Goal: Task Accomplishment & Management: Complete application form

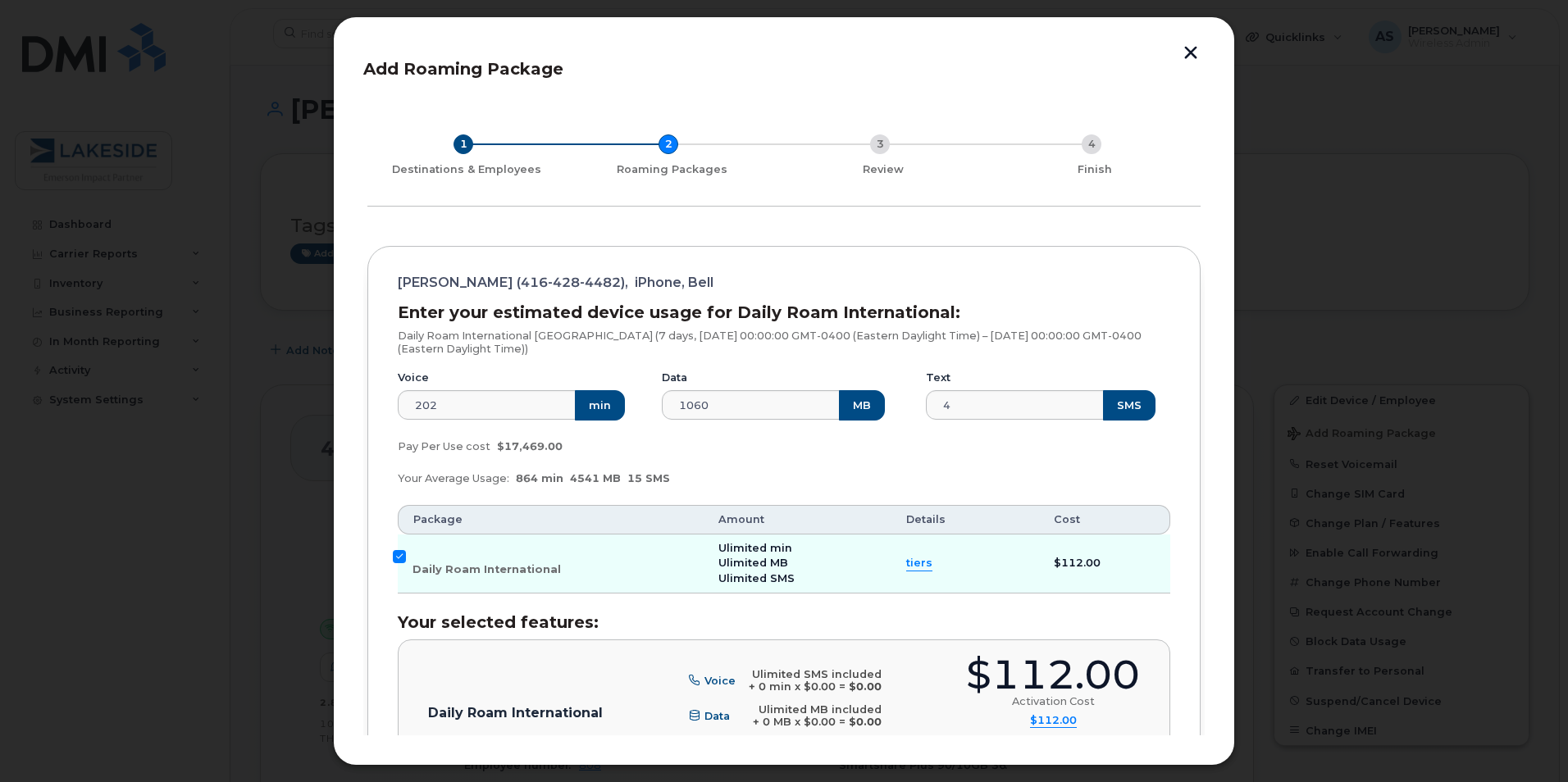
scroll to position [499, 0]
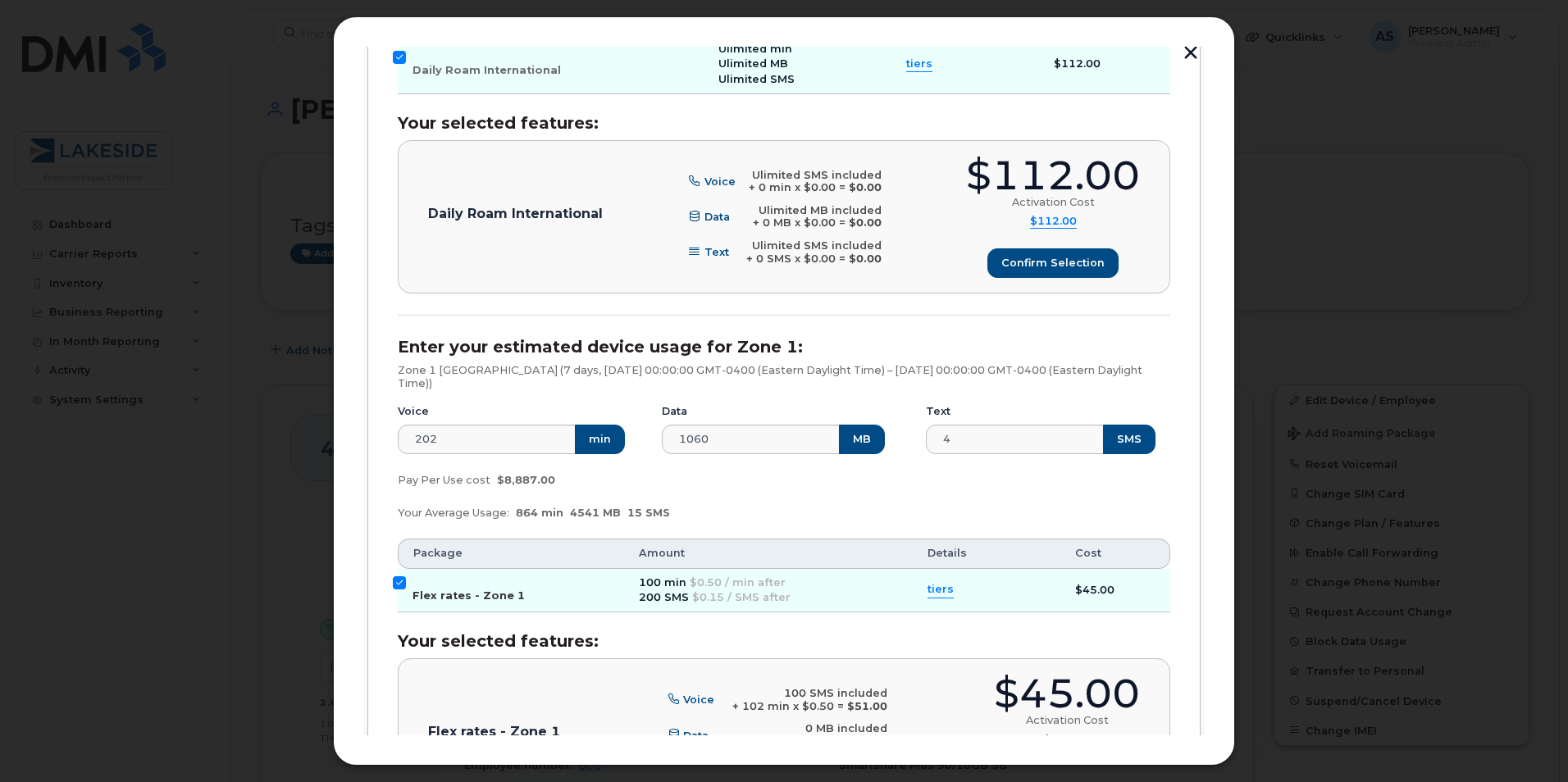
click at [396, 582] on input "Flex rates - Zone 1" at bounding box center [399, 583] width 13 height 13
checkbox input "false"
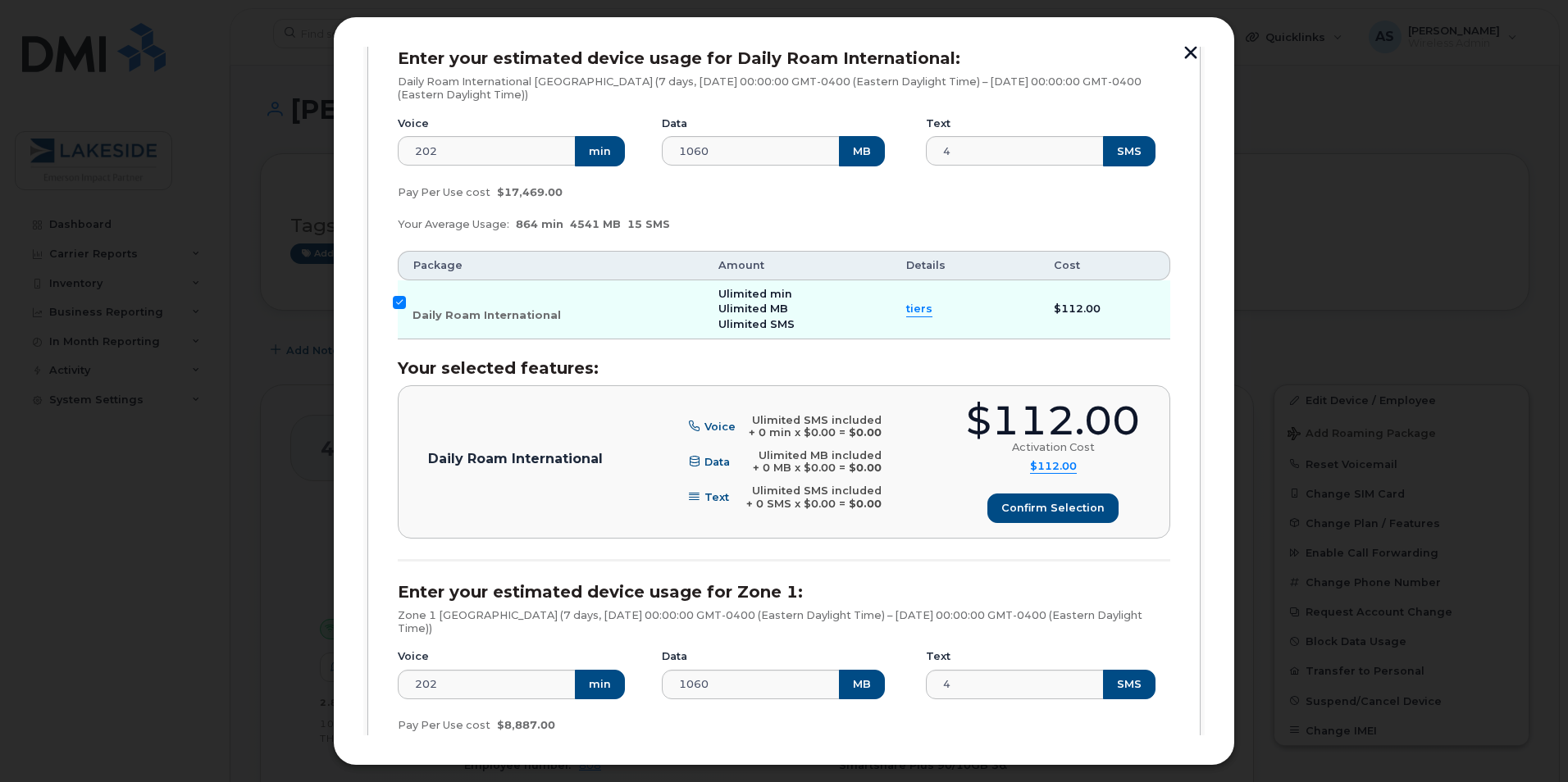
scroll to position [253, 0]
click at [1020, 495] on button "Confirm selection" at bounding box center [1053, 508] width 129 height 29
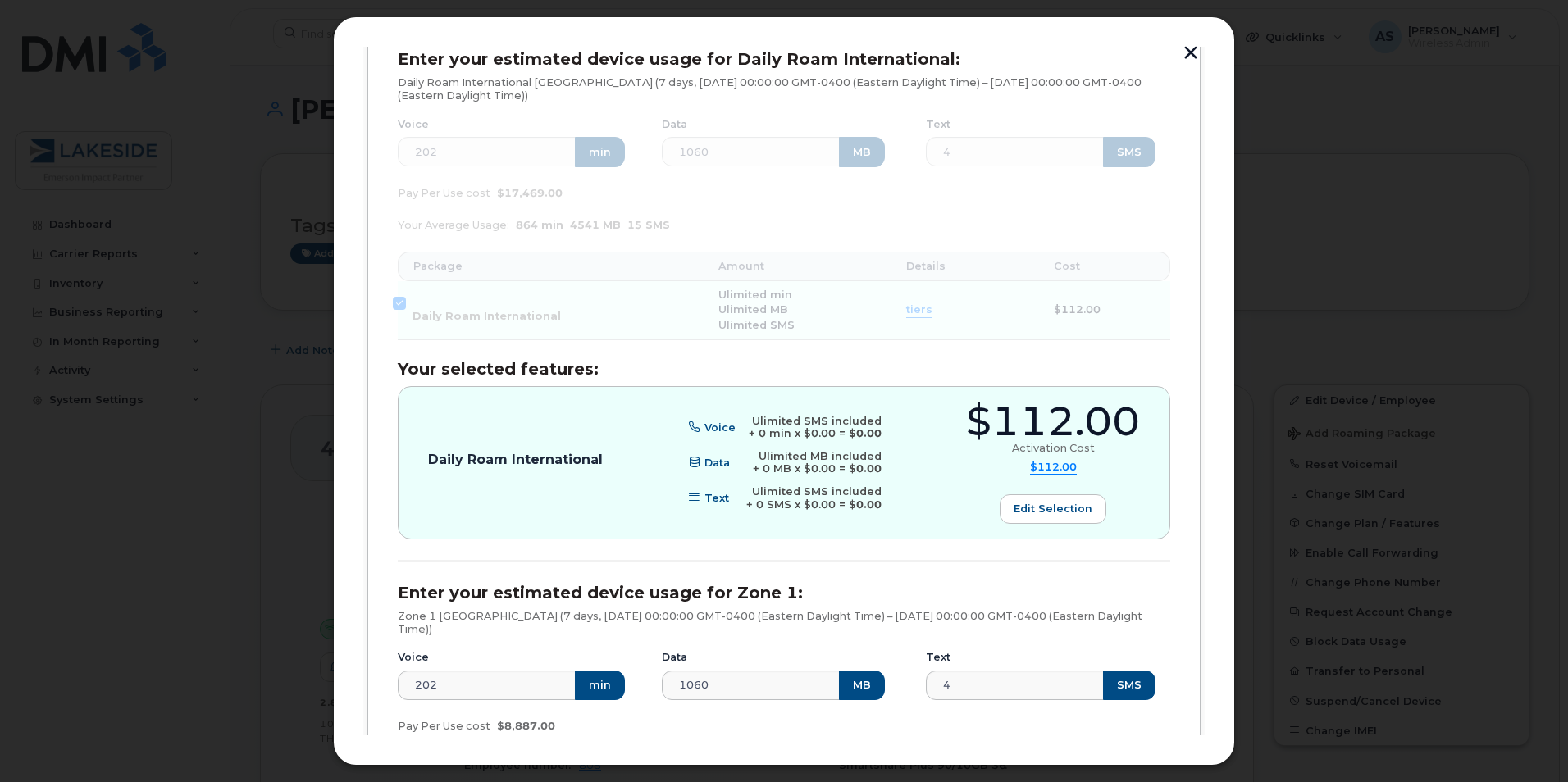
scroll to position [664, 0]
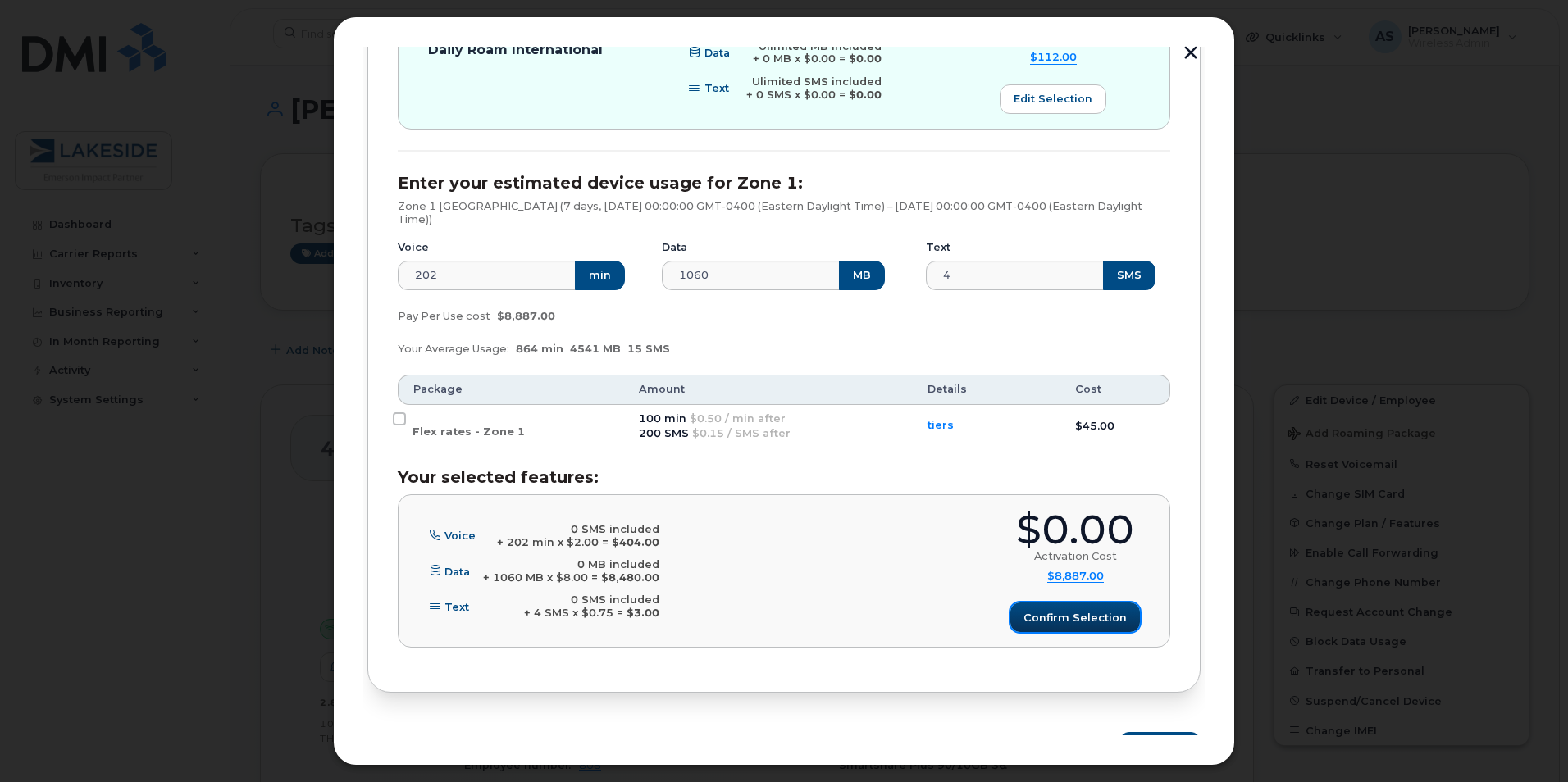
click at [1094, 626] on button "Confirm selection" at bounding box center [1075, 617] width 129 height 29
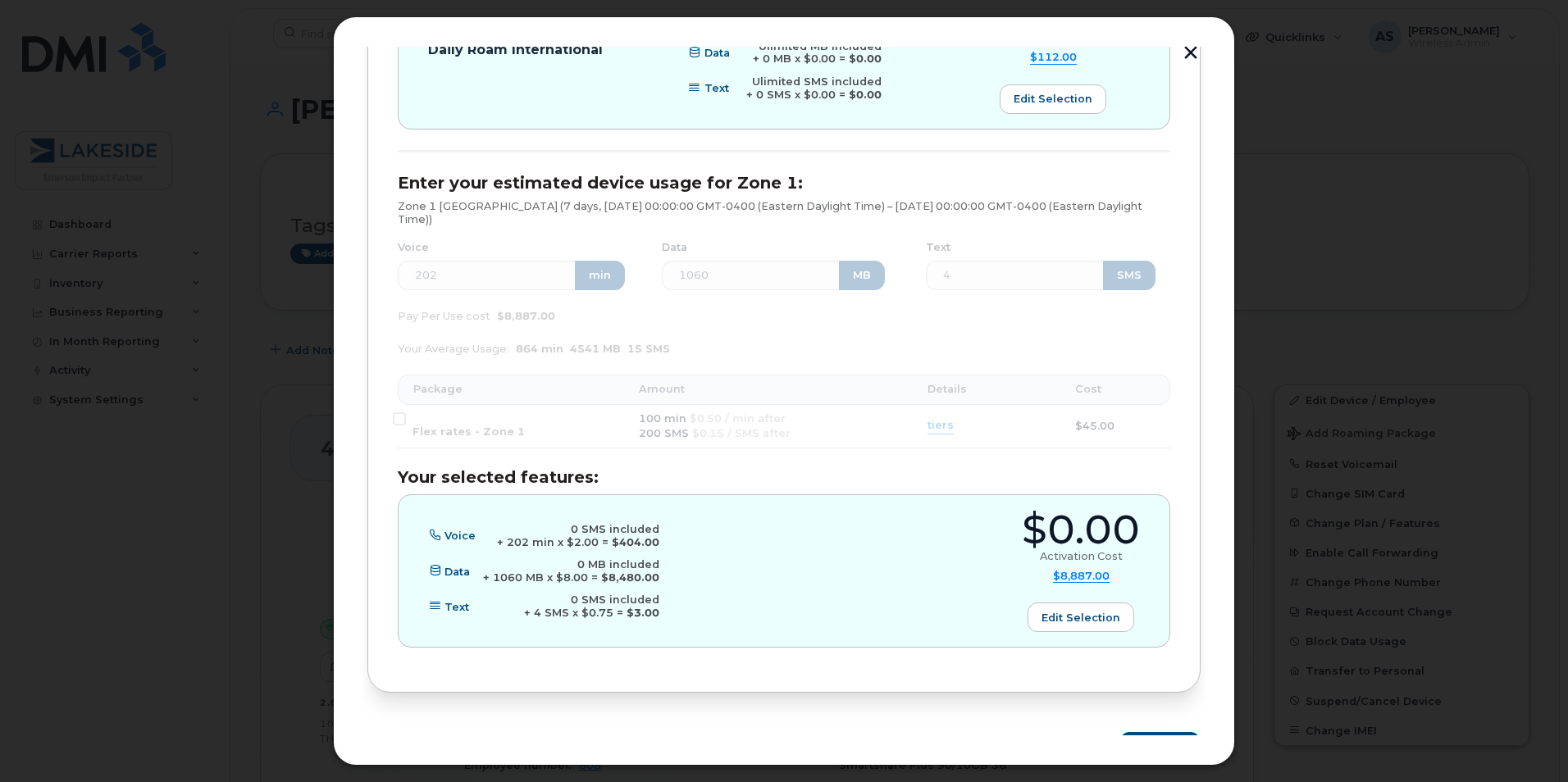
scroll to position [694, 0]
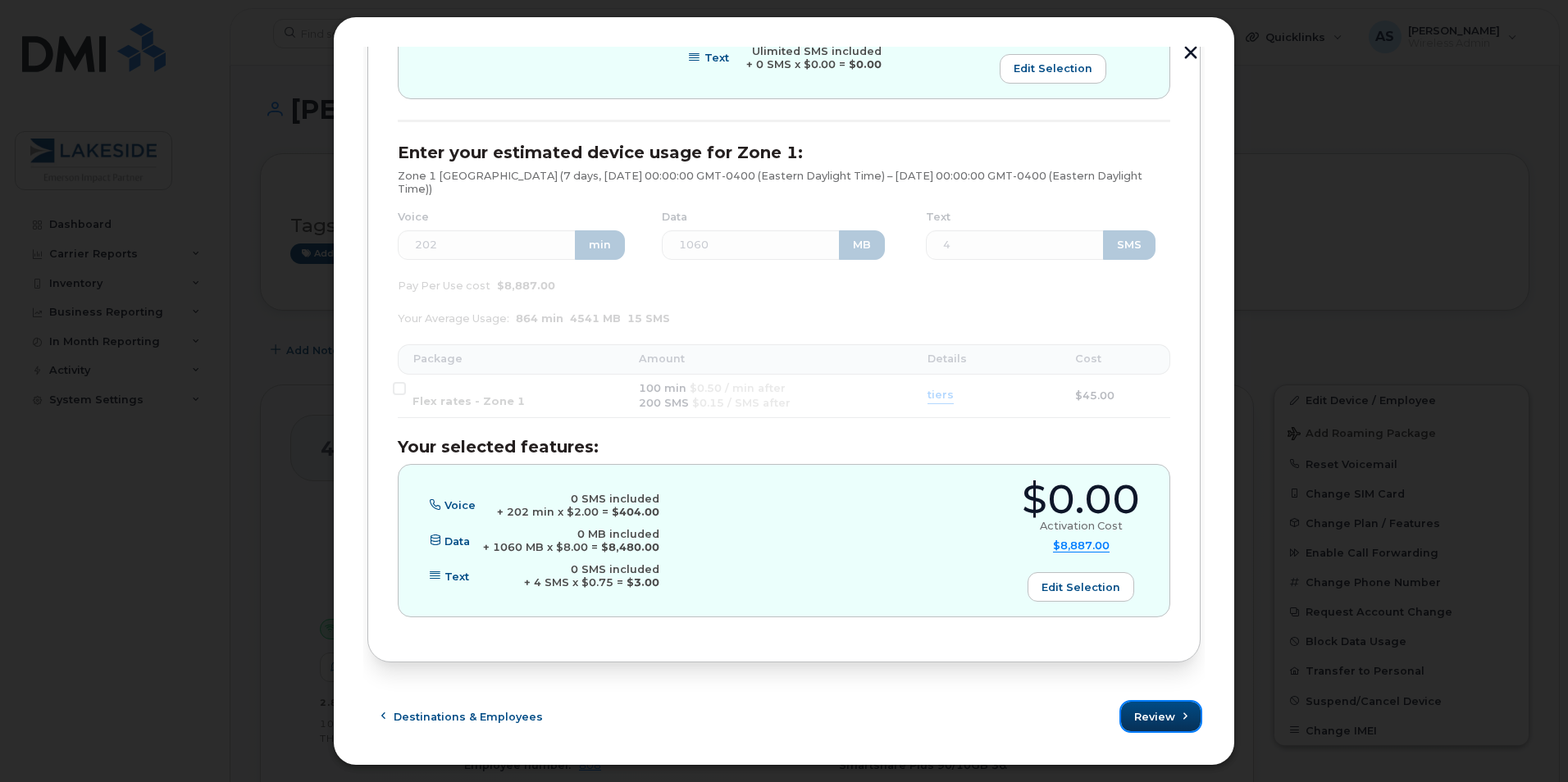
click at [1153, 704] on button "Review" at bounding box center [1160, 717] width 80 height 29
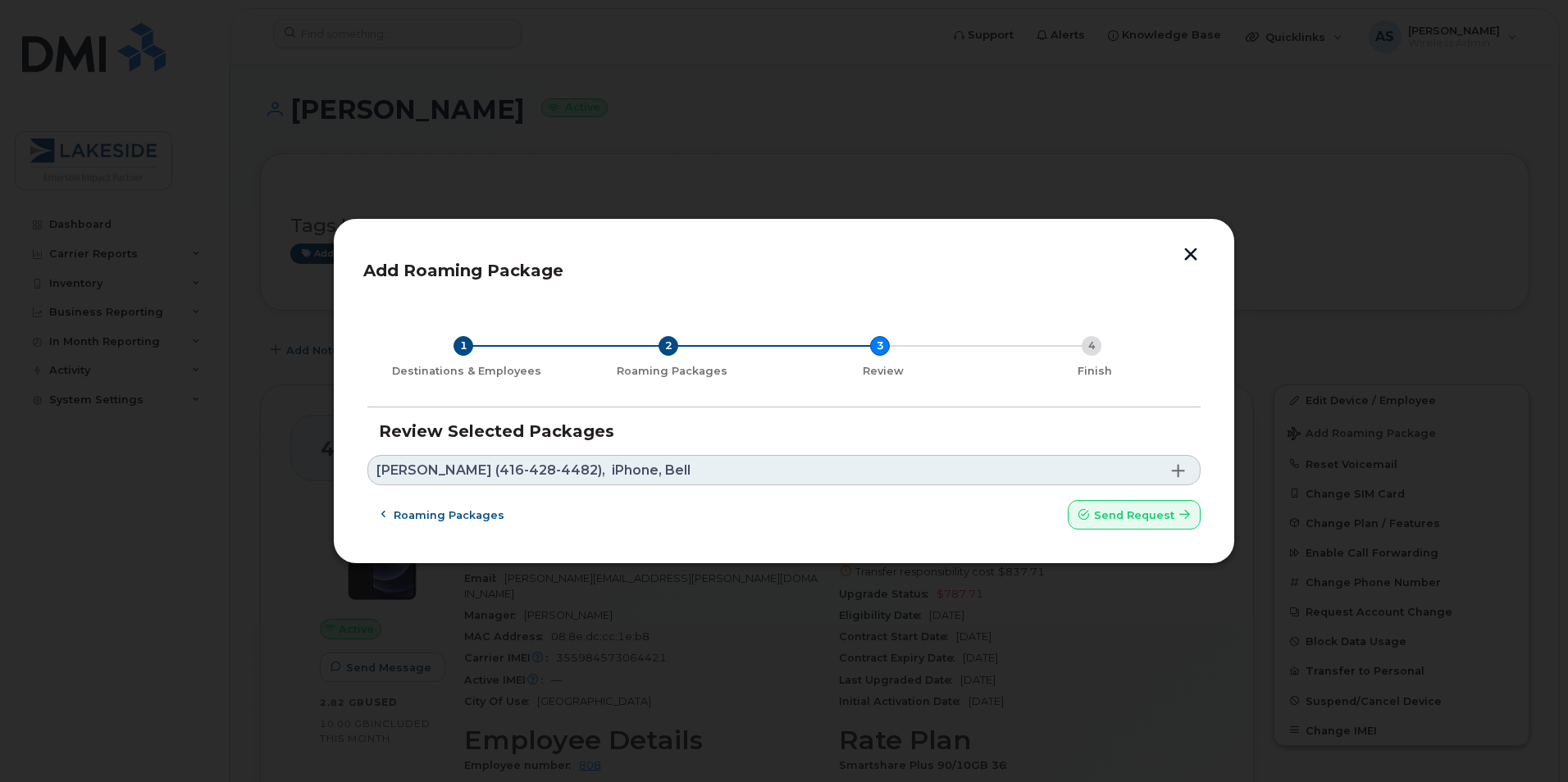
click at [1183, 475] on span at bounding box center [1179, 471] width 13 height 13
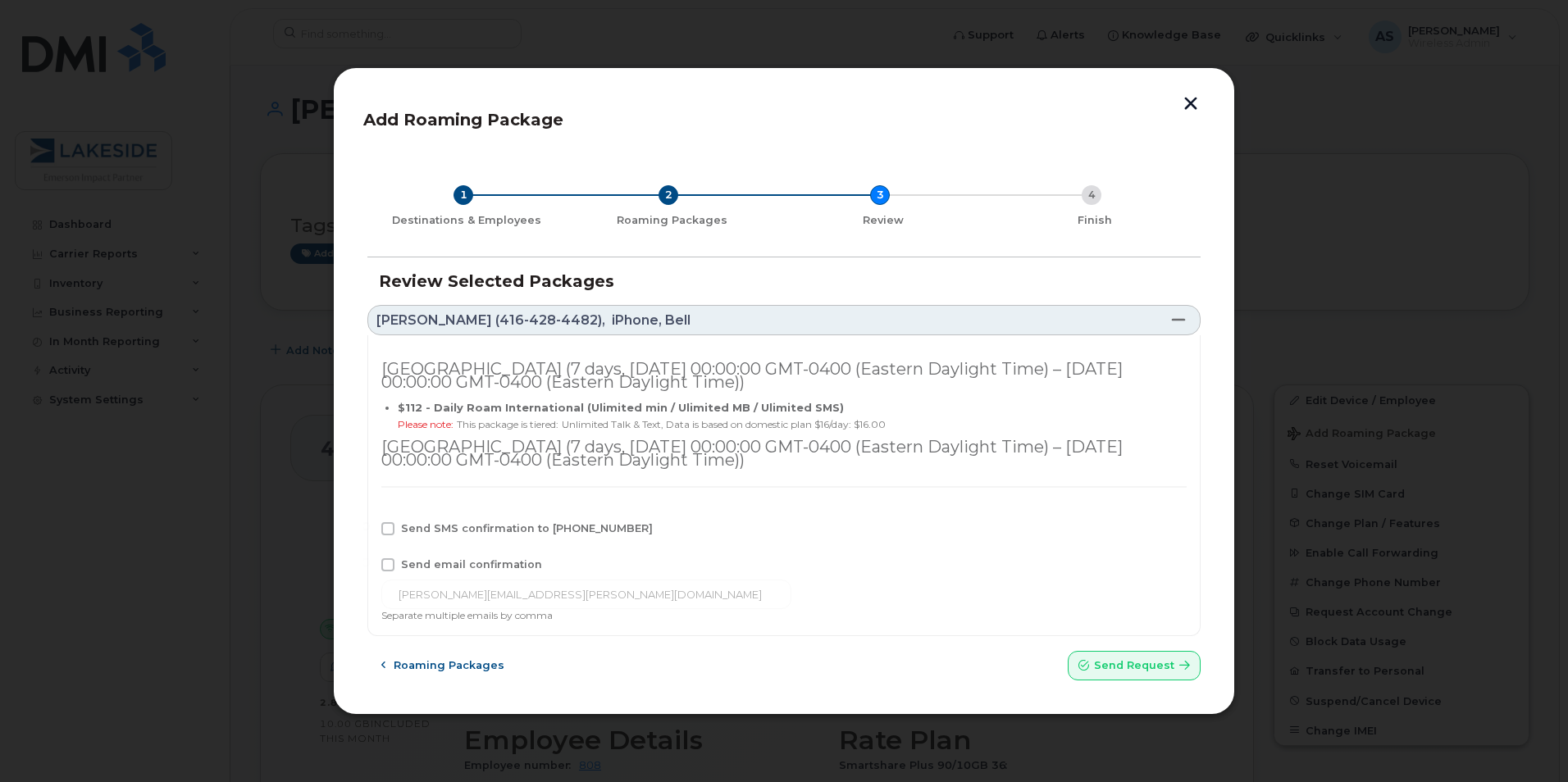
click at [537, 536] on div "Send SMS confirmation to [PHONE_NUMBER]" at bounding box center [784, 533] width 805 height 21
click at [526, 534] on span "Send SMS confirmation to [PHONE_NUMBER]" at bounding box center [527, 529] width 252 height 13
click at [370, 530] on input "Send SMS confirmation to [PHONE_NUMBER]" at bounding box center [366, 527] width 8 height 8
checkbox input "true"
click at [487, 570] on span "Send email confirmation" at bounding box center [471, 565] width 141 height 13
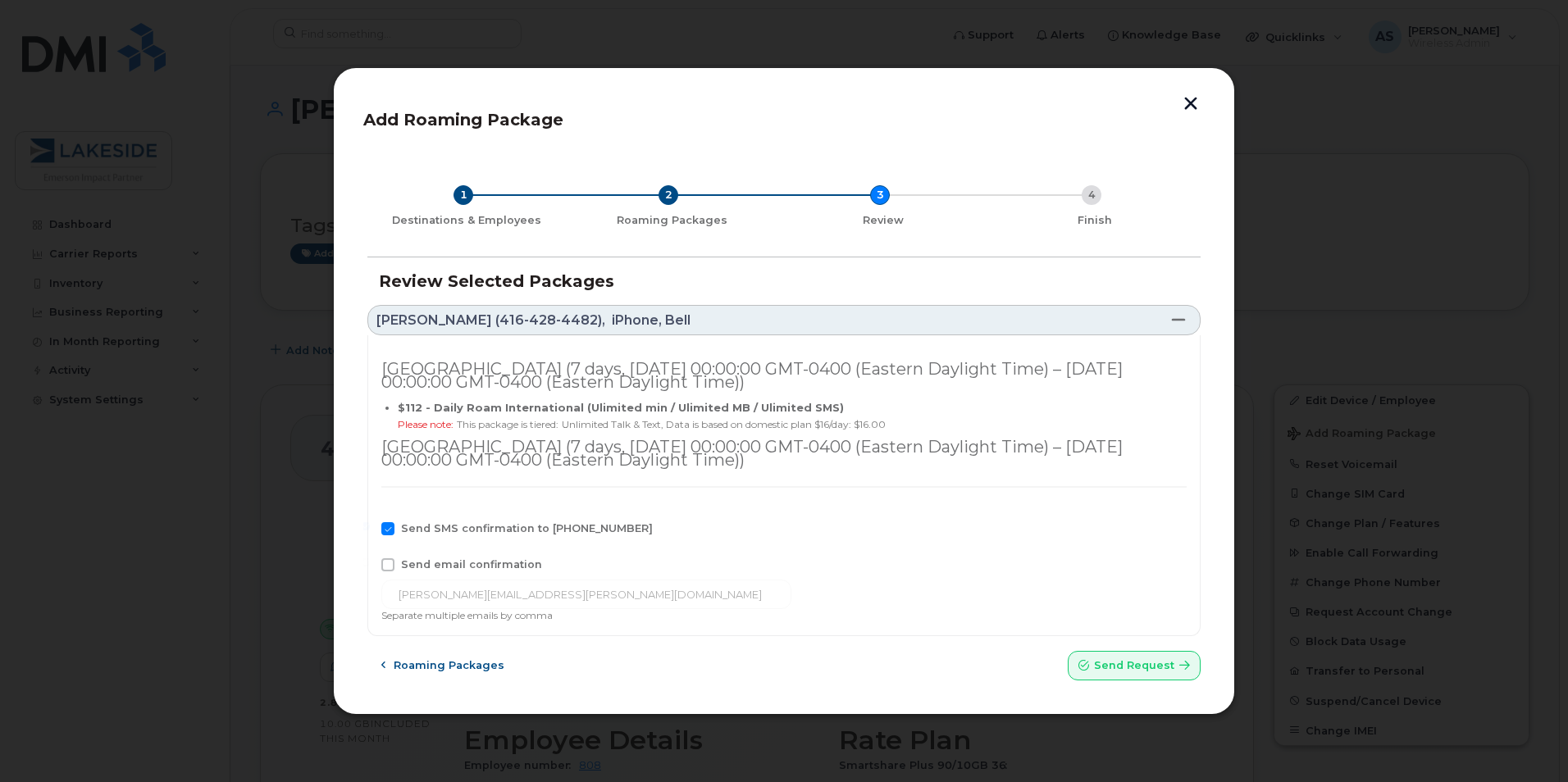
click at [370, 566] on input "Send email confirmation" at bounding box center [366, 563] width 8 height 8
checkbox input "true"
click at [1134, 665] on span "Send request" at bounding box center [1134, 665] width 81 height 16
